Goal: Browse casually: Explore the website without a specific task or goal

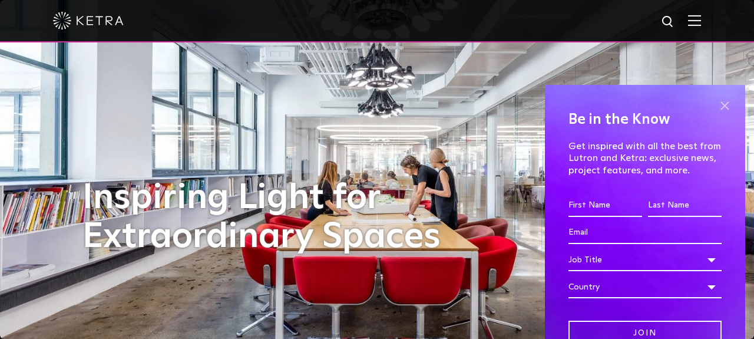
click at [726, 105] on span at bounding box center [725, 106] width 18 height 18
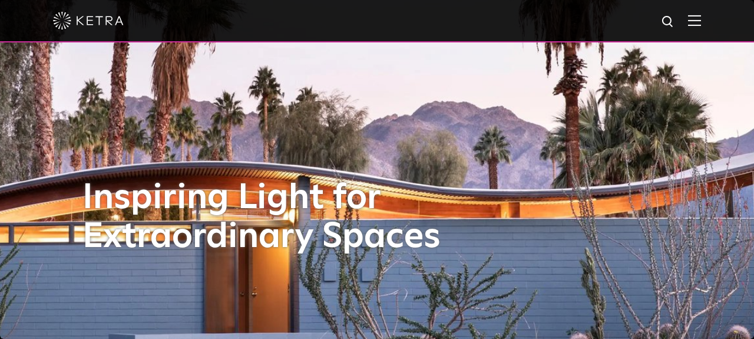
click at [699, 25] on img at bounding box center [694, 20] width 13 height 11
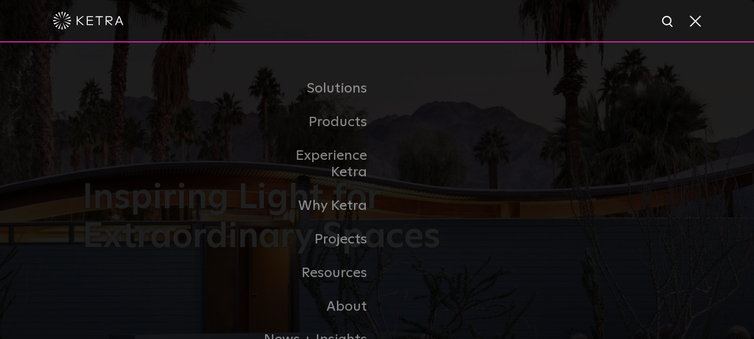
click at [479, 15] on div at bounding box center [377, 20] width 648 height 41
click at [697, 19] on span at bounding box center [694, 21] width 13 height 12
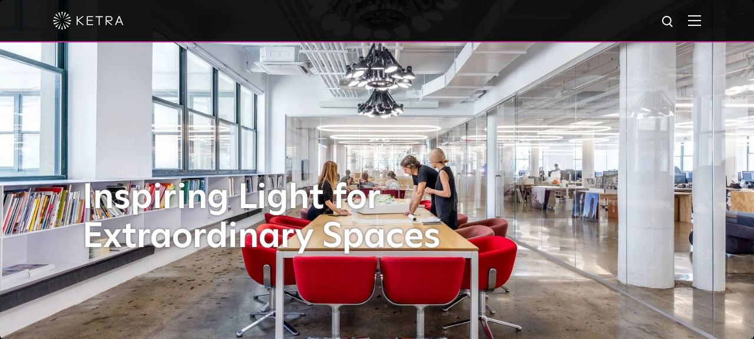
click at [697, 25] on img at bounding box center [694, 20] width 13 height 11
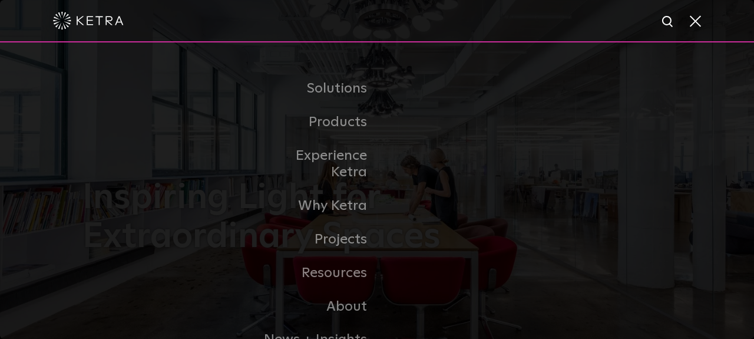
click at [701, 23] on div at bounding box center [377, 21] width 754 height 42
click at [692, 15] on span at bounding box center [694, 21] width 13 height 12
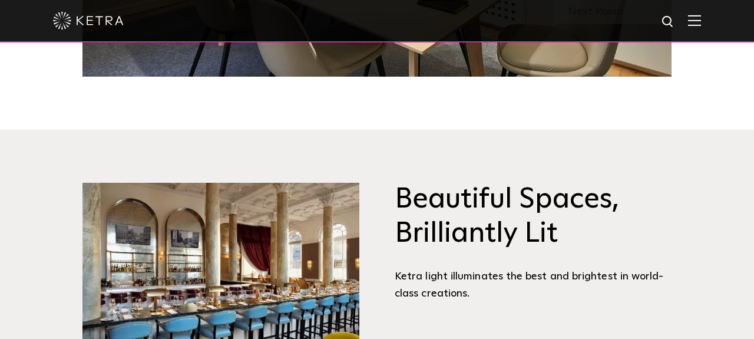
scroll to position [1254, 0]
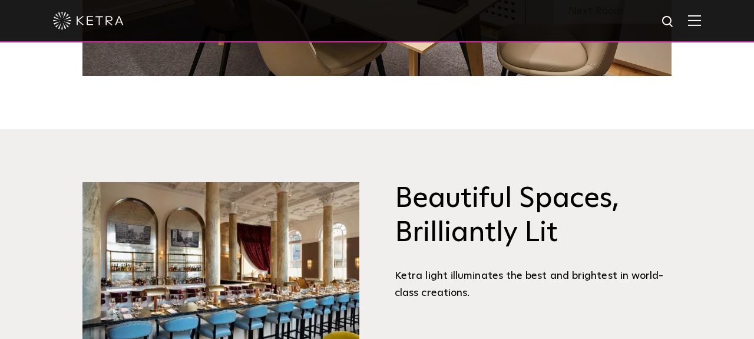
click at [514, 239] on h3 "Beautiful Spaces, Brilliantly Lit" at bounding box center [533, 216] width 277 height 68
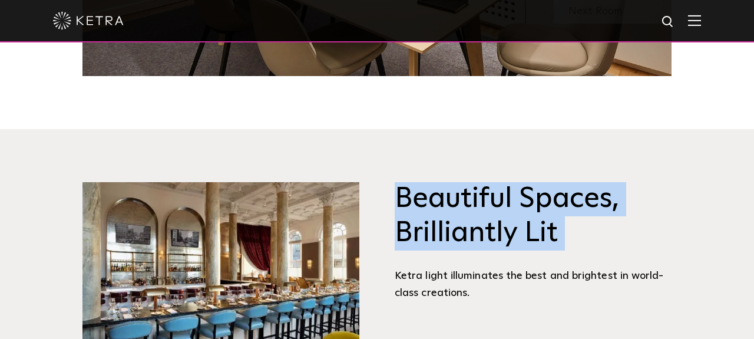
click at [518, 209] on h3 "Beautiful Spaces, Brilliantly Lit" at bounding box center [533, 216] width 277 height 68
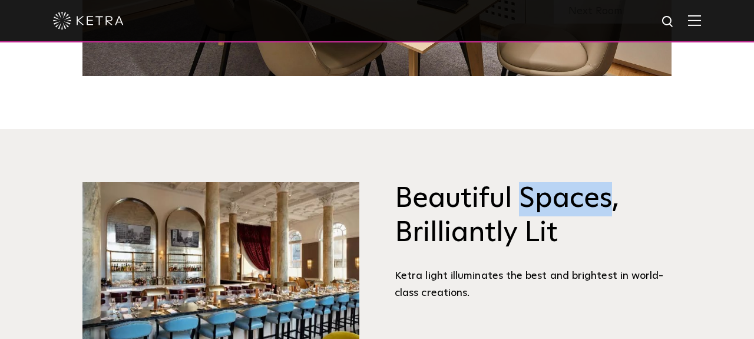
click at [518, 209] on h3 "Beautiful Spaces, Brilliantly Lit" at bounding box center [533, 216] width 277 height 68
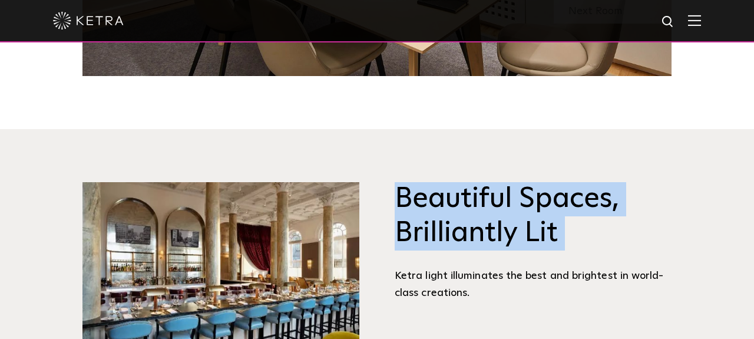
click at [498, 236] on h3 "Beautiful Spaces, Brilliantly Lit" at bounding box center [533, 216] width 277 height 68
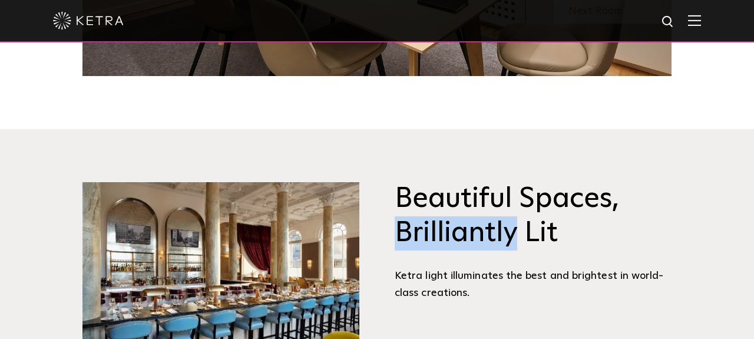
click at [498, 236] on h3 "Beautiful Spaces, Brilliantly Lit" at bounding box center [533, 216] width 277 height 68
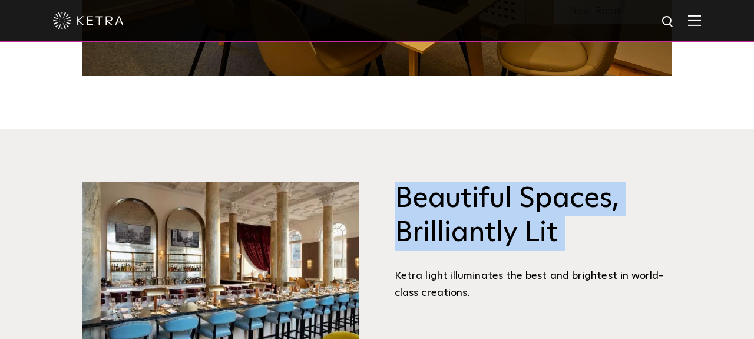
click at [524, 225] on h3 "Beautiful Spaces, Brilliantly Lit" at bounding box center [533, 216] width 277 height 68
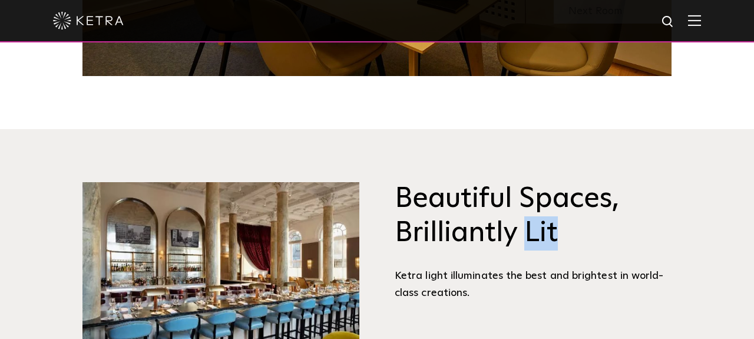
click at [524, 225] on h3 "Beautiful Spaces, Brilliantly Lit" at bounding box center [533, 216] width 277 height 68
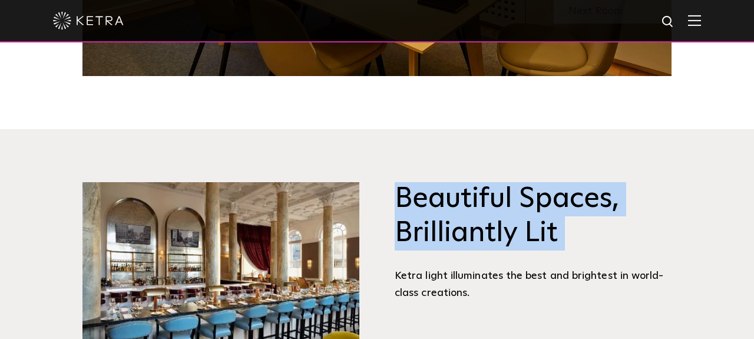
click at [541, 227] on h3 "Beautiful Spaces, Brilliantly Lit" at bounding box center [533, 216] width 277 height 68
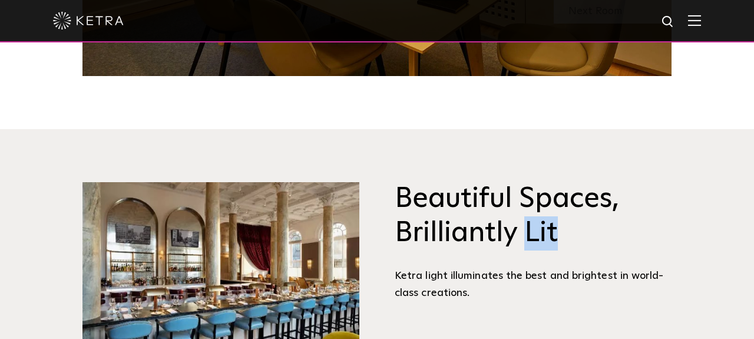
click at [541, 227] on h3 "Beautiful Spaces, Brilliantly Lit" at bounding box center [533, 216] width 277 height 68
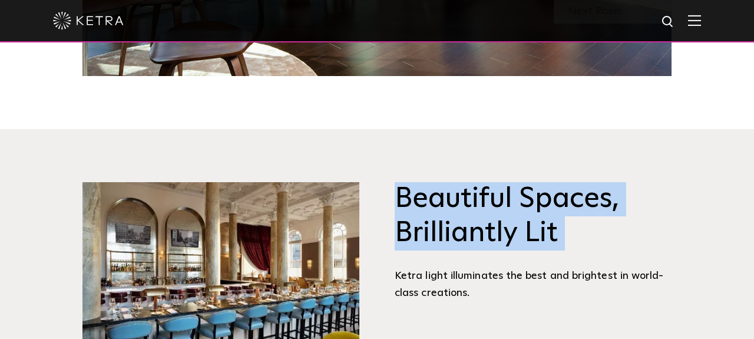
click at [538, 233] on h3 "Beautiful Spaces, Brilliantly Lit" at bounding box center [533, 216] width 277 height 68
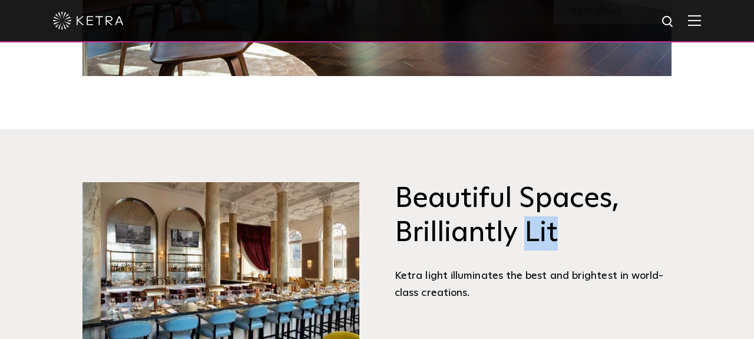
click at [538, 233] on h3 "Beautiful Spaces, Brilliantly Lit" at bounding box center [533, 216] width 277 height 68
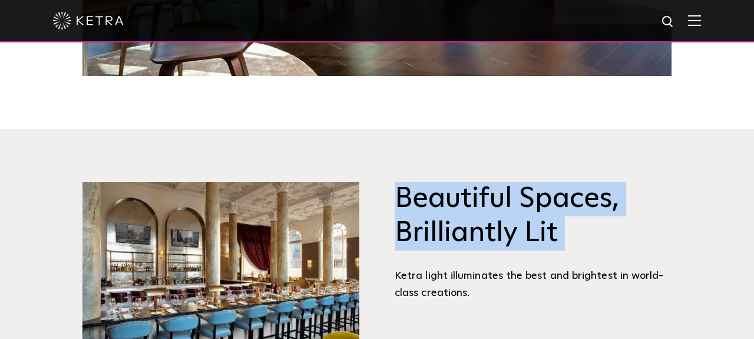
click at [538, 233] on h3 "Beautiful Spaces, Brilliantly Lit" at bounding box center [533, 216] width 277 height 68
click at [552, 216] on h3 "Beautiful Spaces, Brilliantly Lit" at bounding box center [533, 216] width 277 height 68
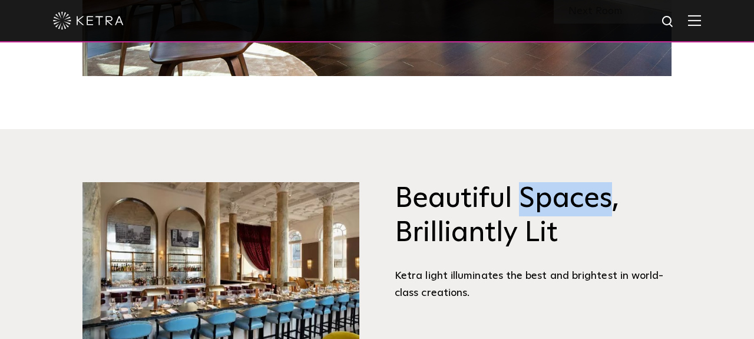
click at [552, 216] on h3 "Beautiful Spaces, Brilliantly Lit" at bounding box center [533, 216] width 277 height 68
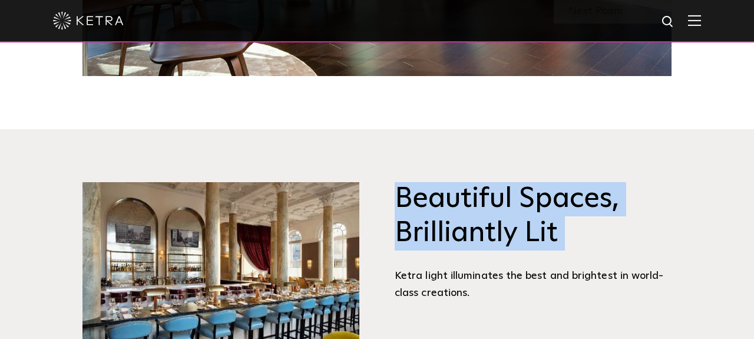
click at [546, 239] on h3 "Beautiful Spaces, Brilliantly Lit" at bounding box center [533, 216] width 277 height 68
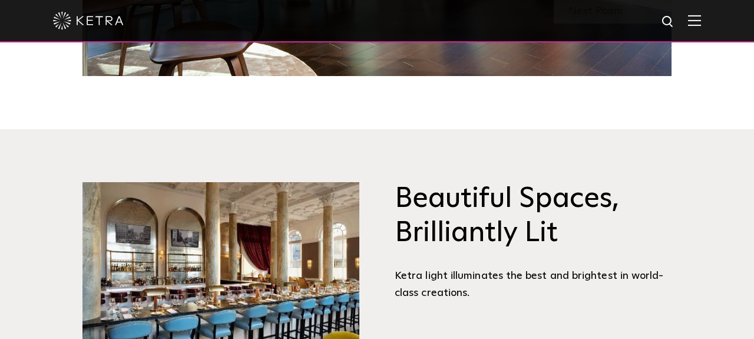
click at [546, 239] on h3 "Beautiful Spaces, Brilliantly Lit" at bounding box center [533, 216] width 277 height 68
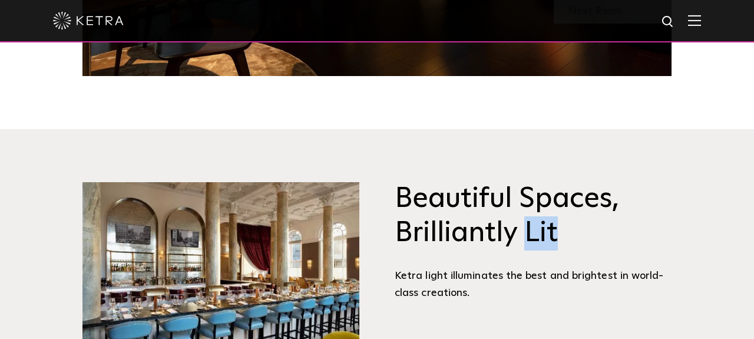
click at [546, 239] on h3 "Beautiful Spaces, Brilliantly Lit" at bounding box center [533, 216] width 277 height 68
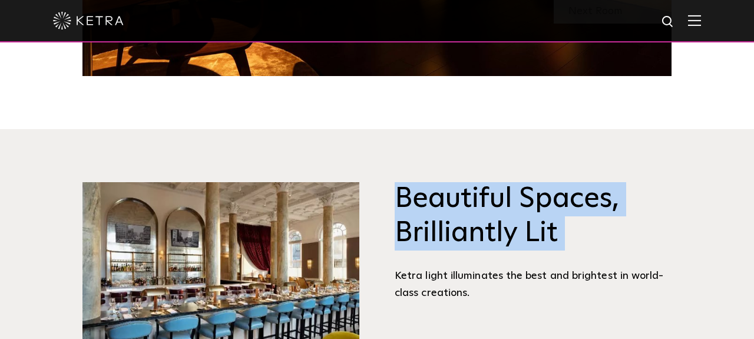
click at [546, 239] on h3 "Beautiful Spaces, Brilliantly Lit" at bounding box center [533, 216] width 277 height 68
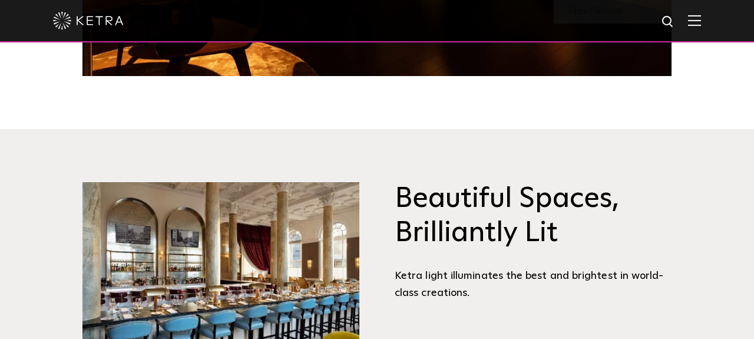
click at [584, 210] on h3 "Beautiful Spaces, Brilliantly Lit" at bounding box center [533, 216] width 277 height 68
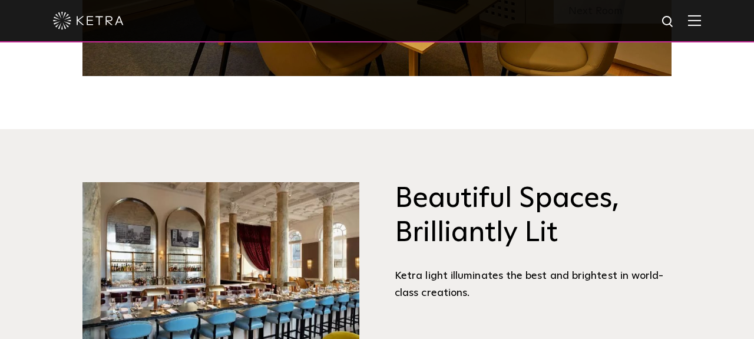
click at [557, 211] on h3 "Beautiful Spaces, Brilliantly Lit" at bounding box center [533, 216] width 277 height 68
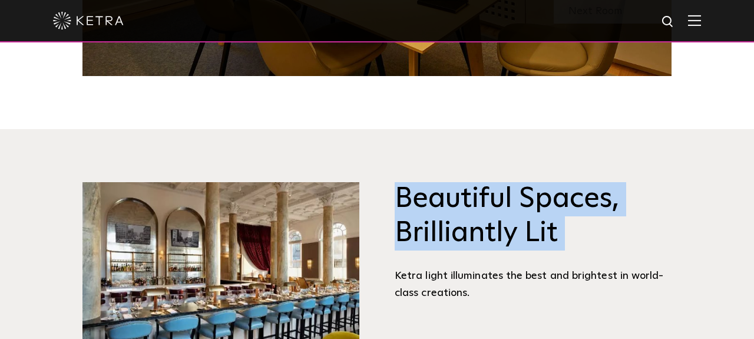
click at [557, 211] on h3 "Beautiful Spaces, Brilliantly Lit" at bounding box center [533, 216] width 277 height 68
click at [545, 225] on h3 "Beautiful Spaces, Brilliantly Lit" at bounding box center [533, 216] width 277 height 68
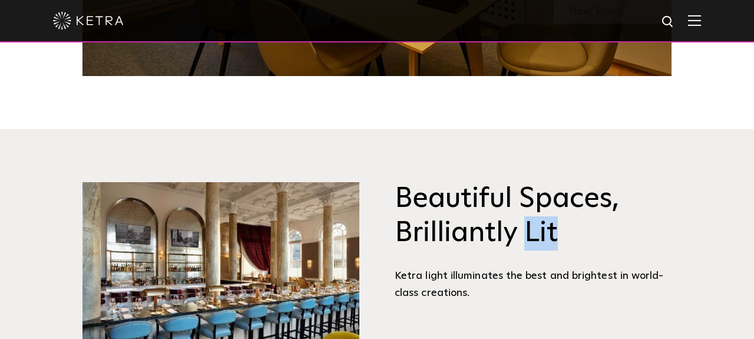
click at [545, 225] on h3 "Beautiful Spaces, Brilliantly Lit" at bounding box center [533, 216] width 277 height 68
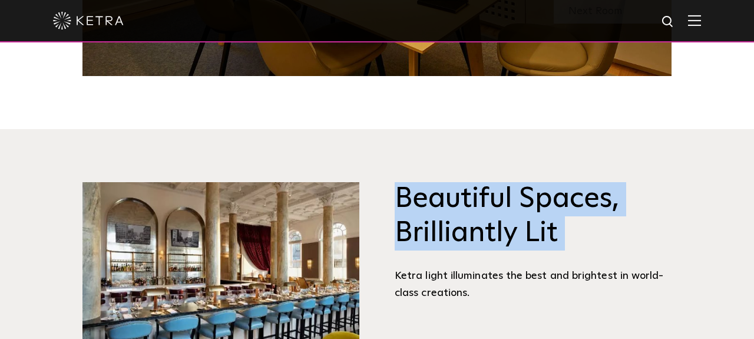
click at [545, 225] on h3 "Beautiful Spaces, Brilliantly Lit" at bounding box center [533, 216] width 277 height 68
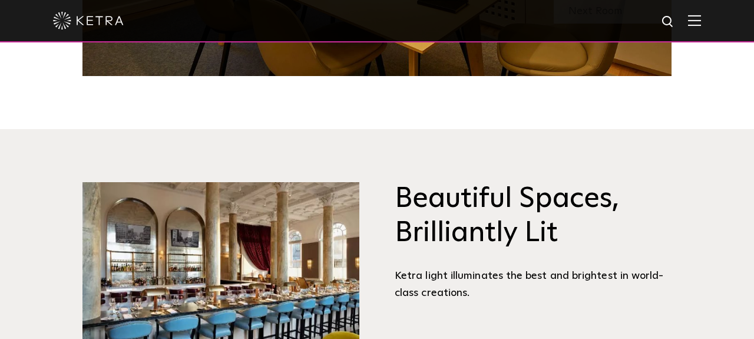
click at [568, 226] on h3 "Beautiful Spaces, Brilliantly Lit" at bounding box center [533, 216] width 277 height 68
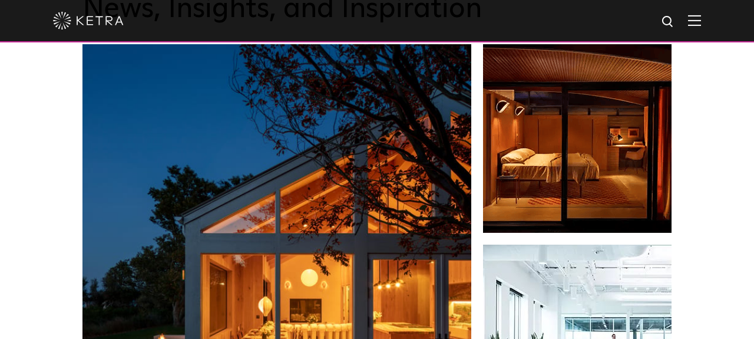
scroll to position [1752, 0]
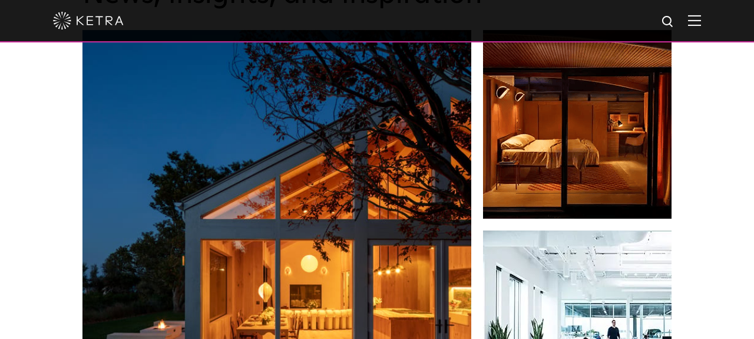
click at [734, 173] on div "News, Insights, and Inspiration Lutron Releases First-Ever Lighting Trend Repor…" at bounding box center [377, 304] width 754 height 759
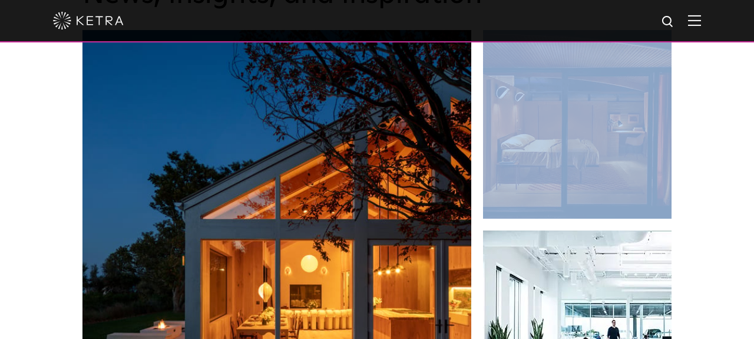
click at [734, 173] on div "News, Insights, and Inspiration Lutron Releases First-Ever Lighting Trend Repor…" at bounding box center [377, 304] width 754 height 759
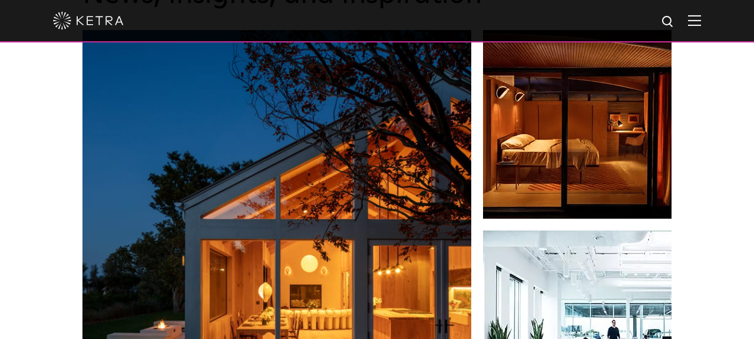
click at [730, 208] on div "News, Insights, and Inspiration Lutron Releases First-Ever Lighting Trend Repor…" at bounding box center [377, 304] width 754 height 759
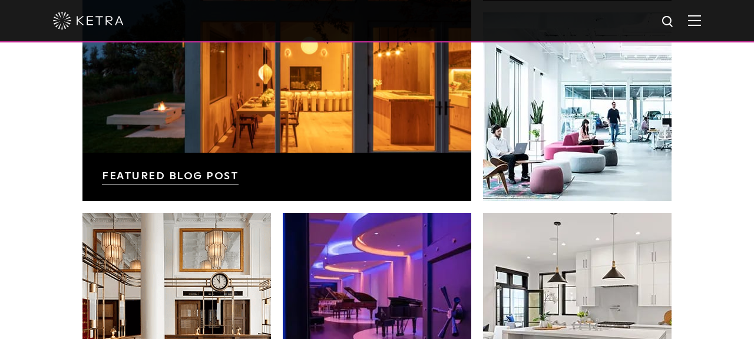
scroll to position [2024, 0]
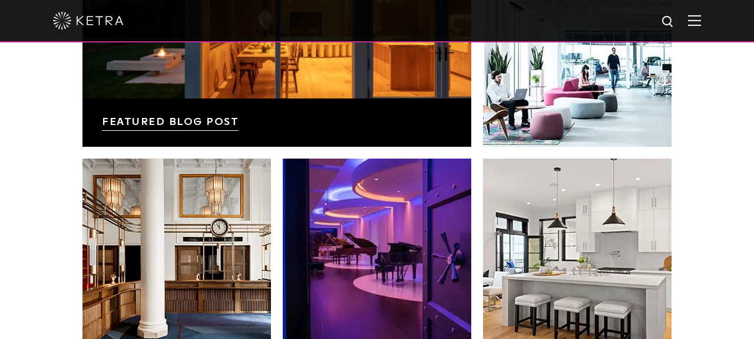
click at [723, 197] on div "News, Insights, and Inspiration Lutron Releases First-Ever Lighting Trend Repor…" at bounding box center [377, 32] width 754 height 759
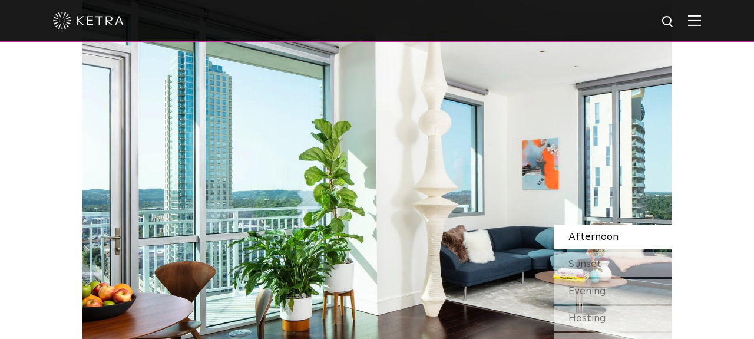
scroll to position [922, 0]
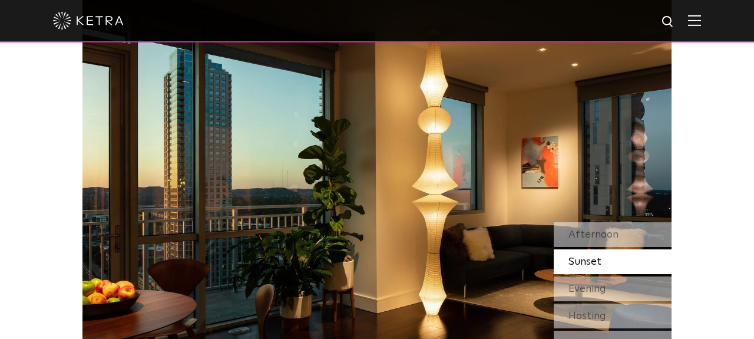
click at [743, 184] on div "Watch Light Transform Experience the transformative nature of light—select a sc…" at bounding box center [377, 119] width 754 height 577
click at [733, 229] on div "Watch Light Transform Experience the transformative nature of light—select a sc…" at bounding box center [377, 119] width 754 height 577
click at [724, 234] on div "Watch Light Transform Experience the transformative nature of light—select a sc…" at bounding box center [377, 119] width 754 height 577
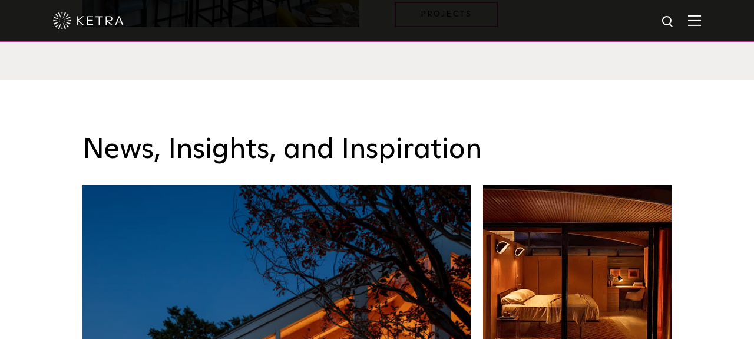
scroll to position [1605, 0]
